Goal: Check status: Check status

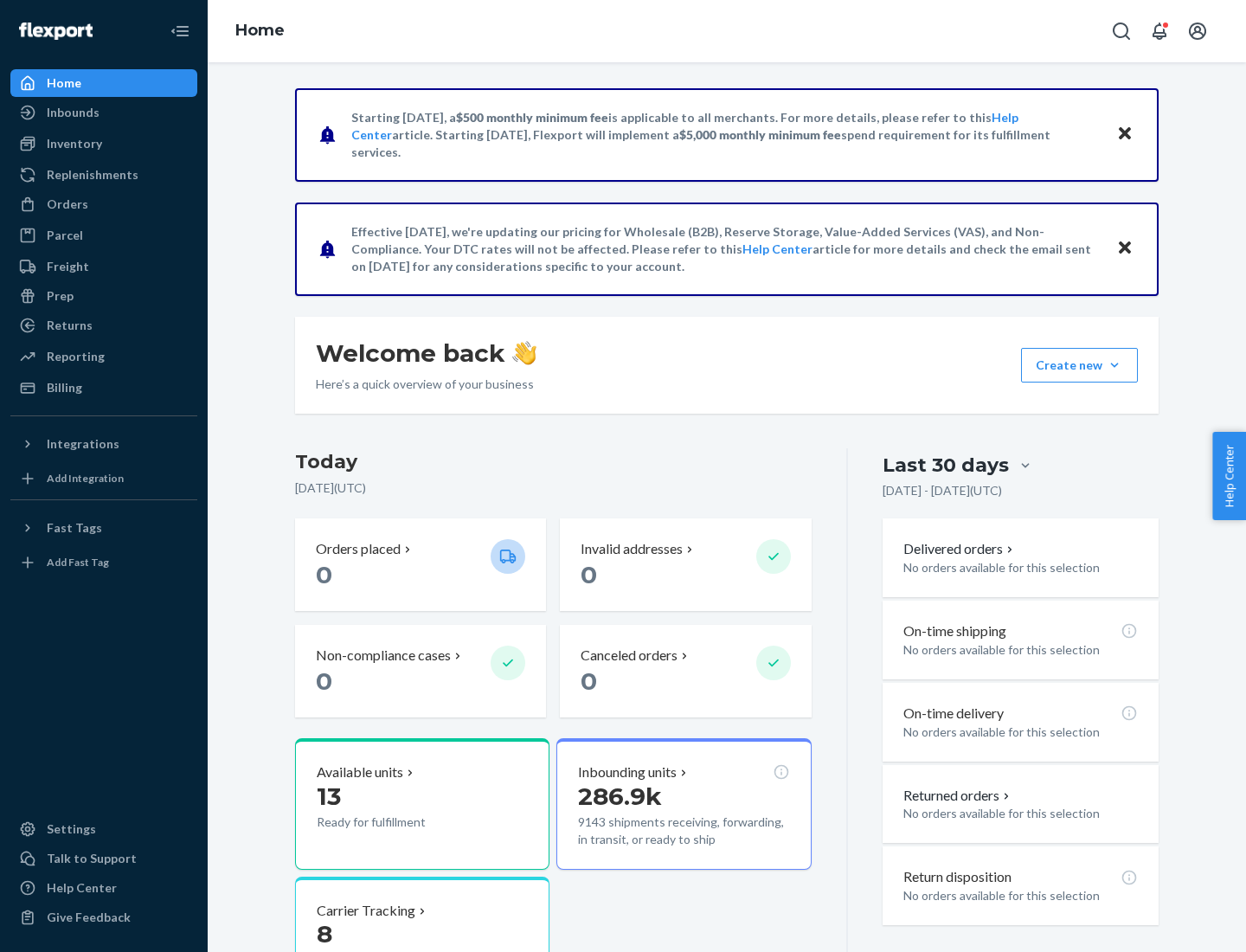
click at [1115, 365] on button "Create new Create new inbound Create new order Create new product" at bounding box center [1080, 365] width 117 height 35
click at [72, 112] on div "Inbounds" at bounding box center [74, 112] width 53 height 18
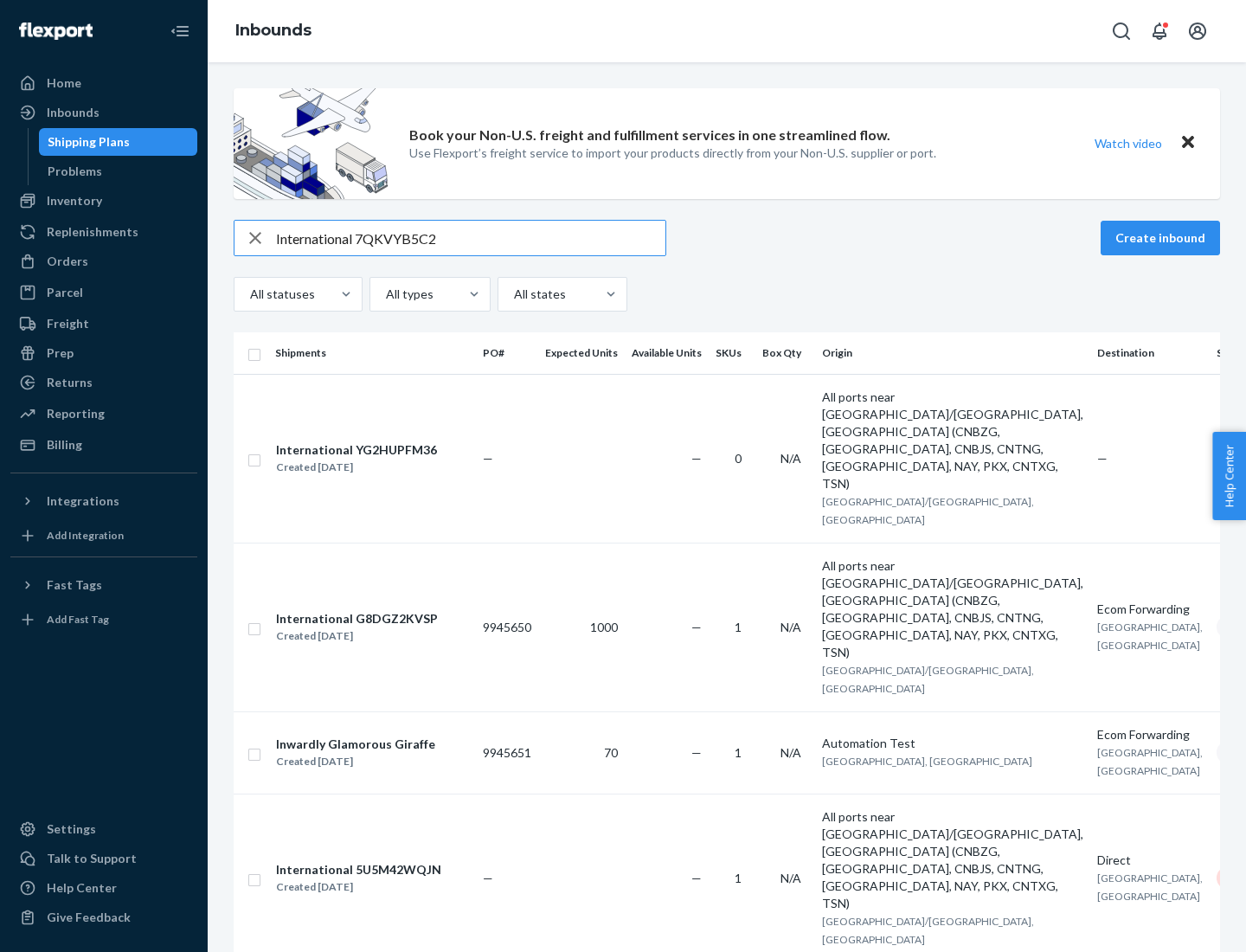
type input "International 7QKVYB5C29"
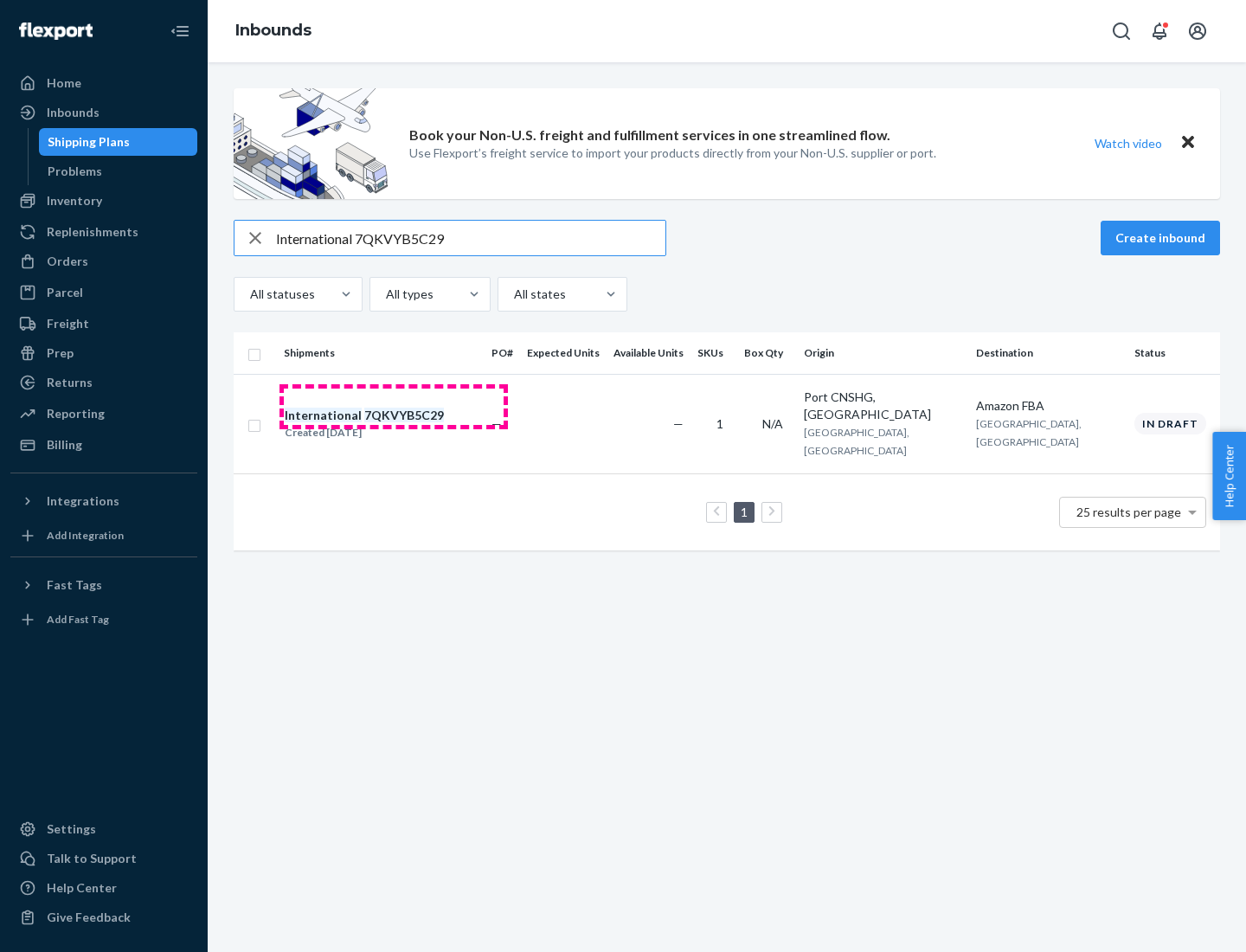
click at [394, 424] on div "Created [DATE]" at bounding box center [365, 433] width 159 height 18
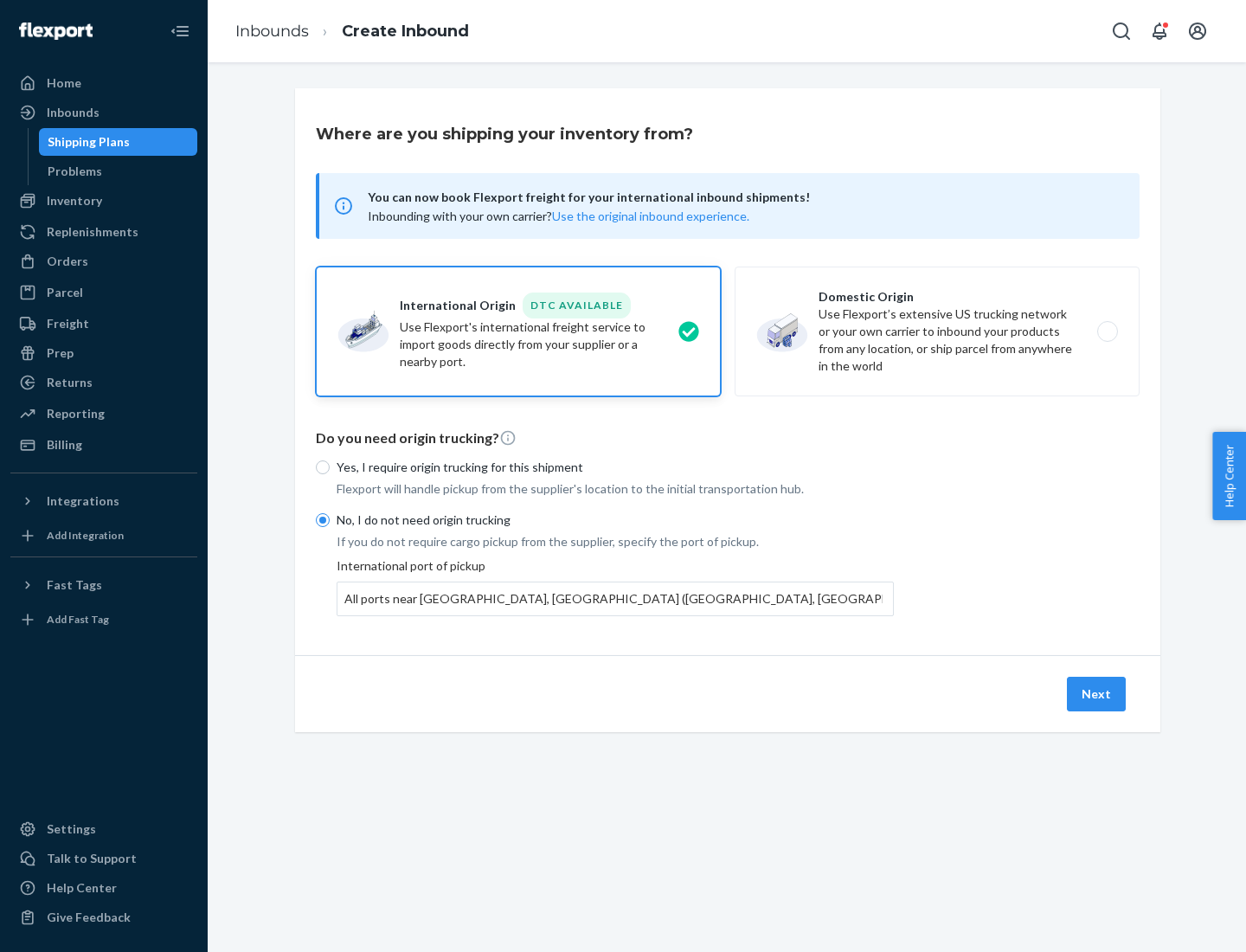
click at [1097, 693] on button "Next" at bounding box center [1096, 693] width 58 height 35
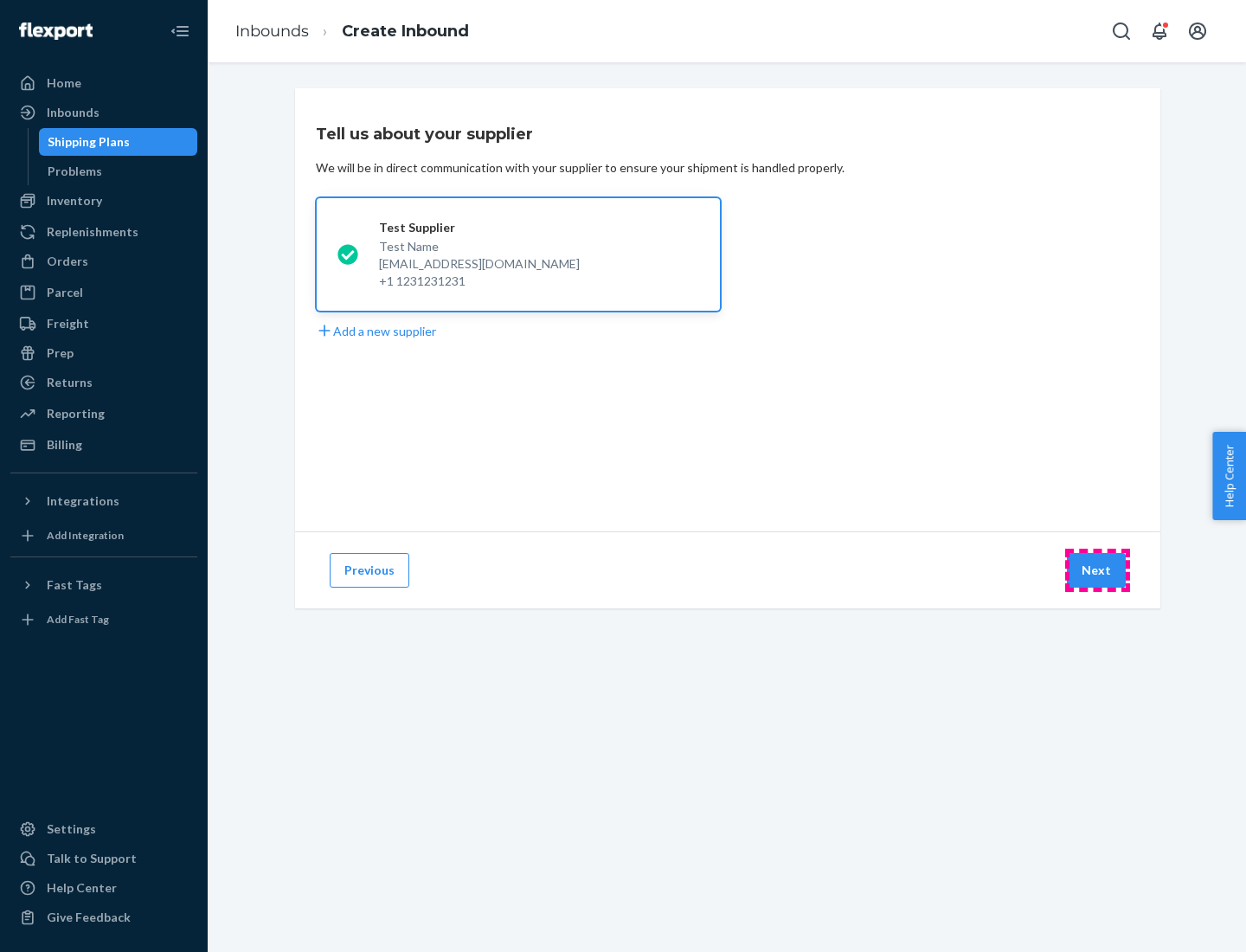
click at [1097, 570] on button "Next" at bounding box center [1096, 570] width 58 height 35
